Goal: Task Accomplishment & Management: Manage account settings

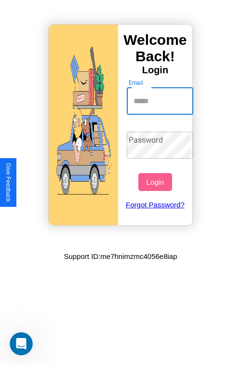
click at [161, 101] on input "Email" at bounding box center [160, 101] width 67 height 27
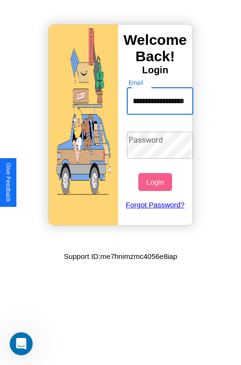
scroll to position [0, 39]
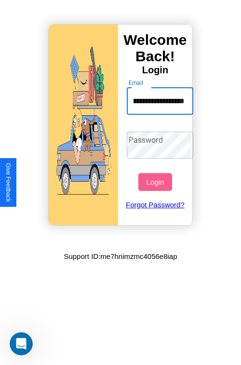
type input "**********"
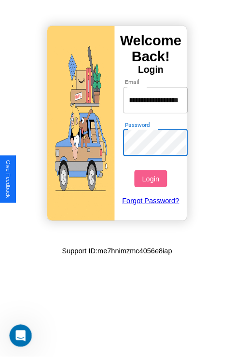
scroll to position [0, 0]
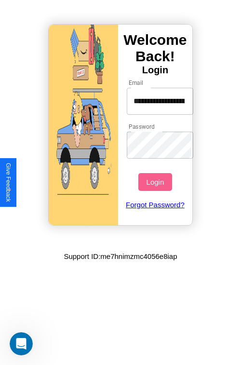
click at [156, 182] on button "Login" at bounding box center [154, 182] width 33 height 18
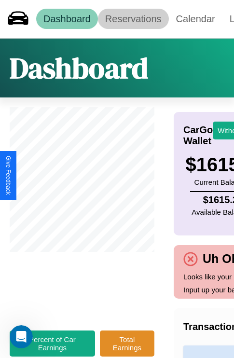
click at [133, 19] on link "Reservations" at bounding box center [133, 19] width 71 height 20
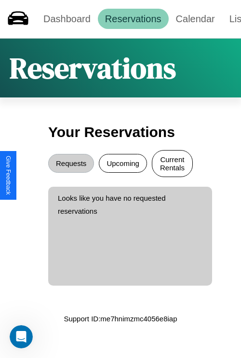
click at [172, 164] on button "Current Rentals" at bounding box center [172, 163] width 41 height 27
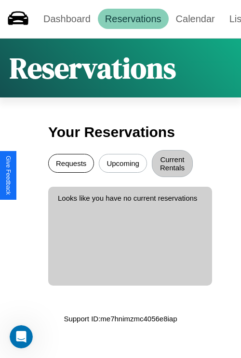
click at [71, 164] on button "Requests" at bounding box center [71, 163] width 46 height 19
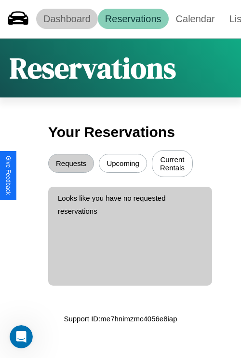
click at [67, 19] on link "Dashboard" at bounding box center [67, 19] width 62 height 20
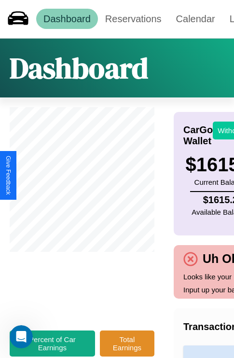
click at [227, 130] on button "Withdraw" at bounding box center [233, 131] width 40 height 18
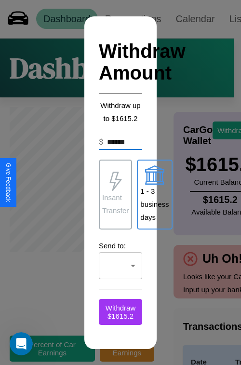
click at [154, 194] on p "1 - 3 business days" at bounding box center [154, 204] width 28 height 39
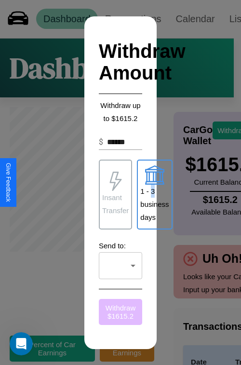
click at [121, 312] on button "Withdraw $ 1615.2" at bounding box center [120, 312] width 43 height 26
